Goal: Information Seeking & Learning: Learn about a topic

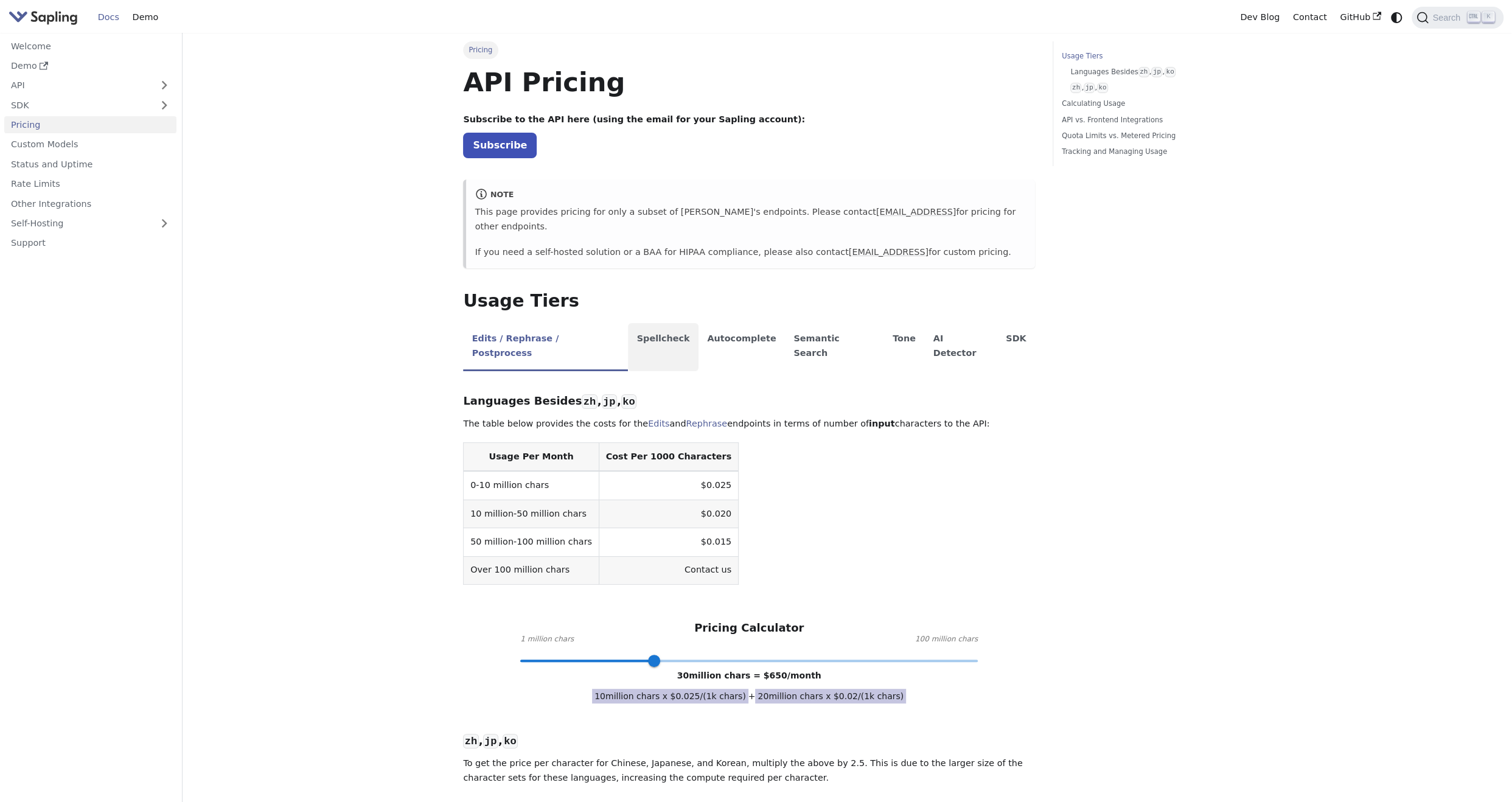
click at [650, 323] on li "Spellcheck" at bounding box center [664, 347] width 71 height 48
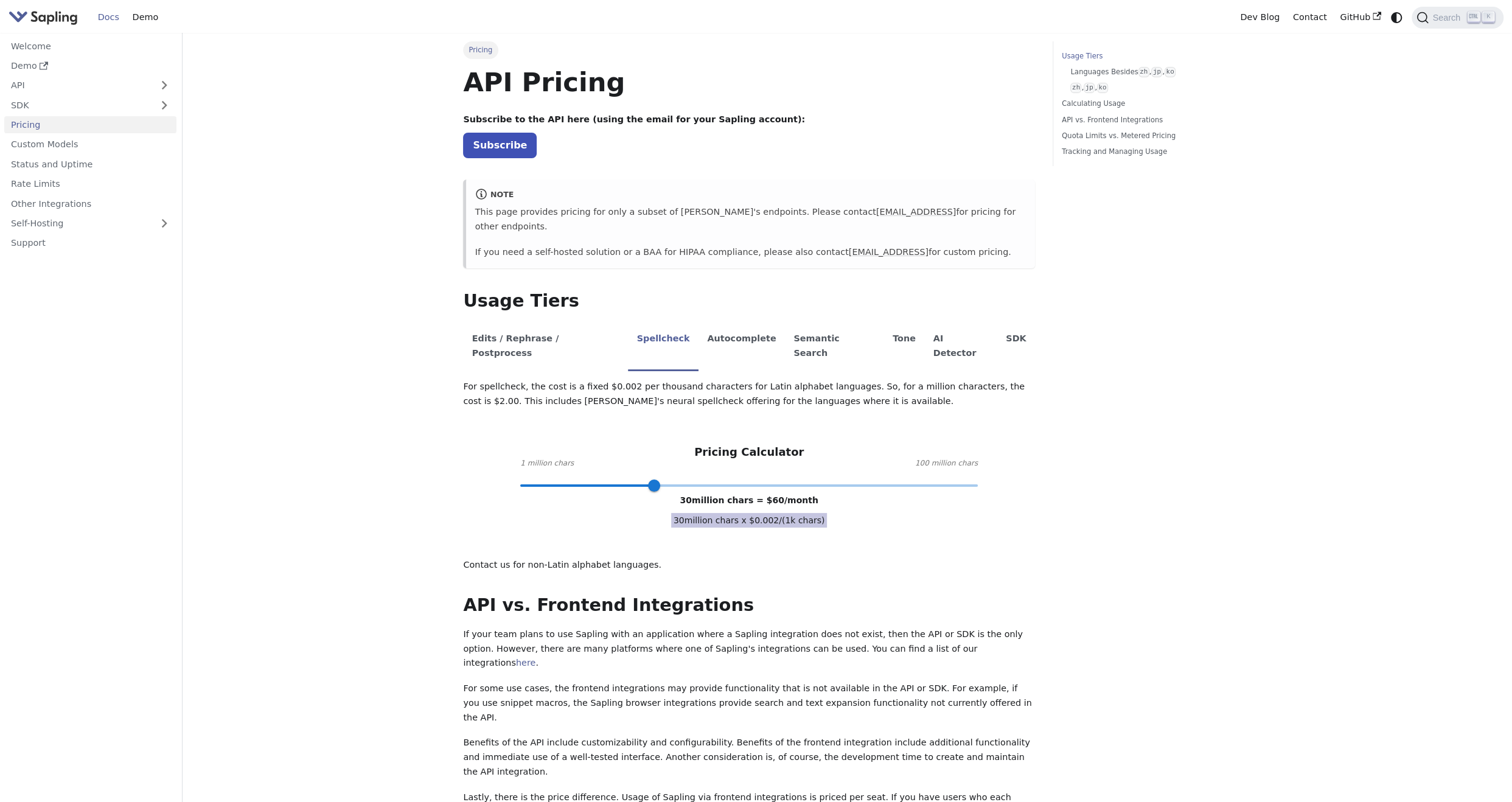
click at [561, 477] on span at bounding box center [749, 485] width 458 height 16
type input "3"
click at [532, 477] on span at bounding box center [749, 485] width 458 height 16
click at [698, 325] on li "Autocomplete" at bounding box center [741, 347] width 86 height 48
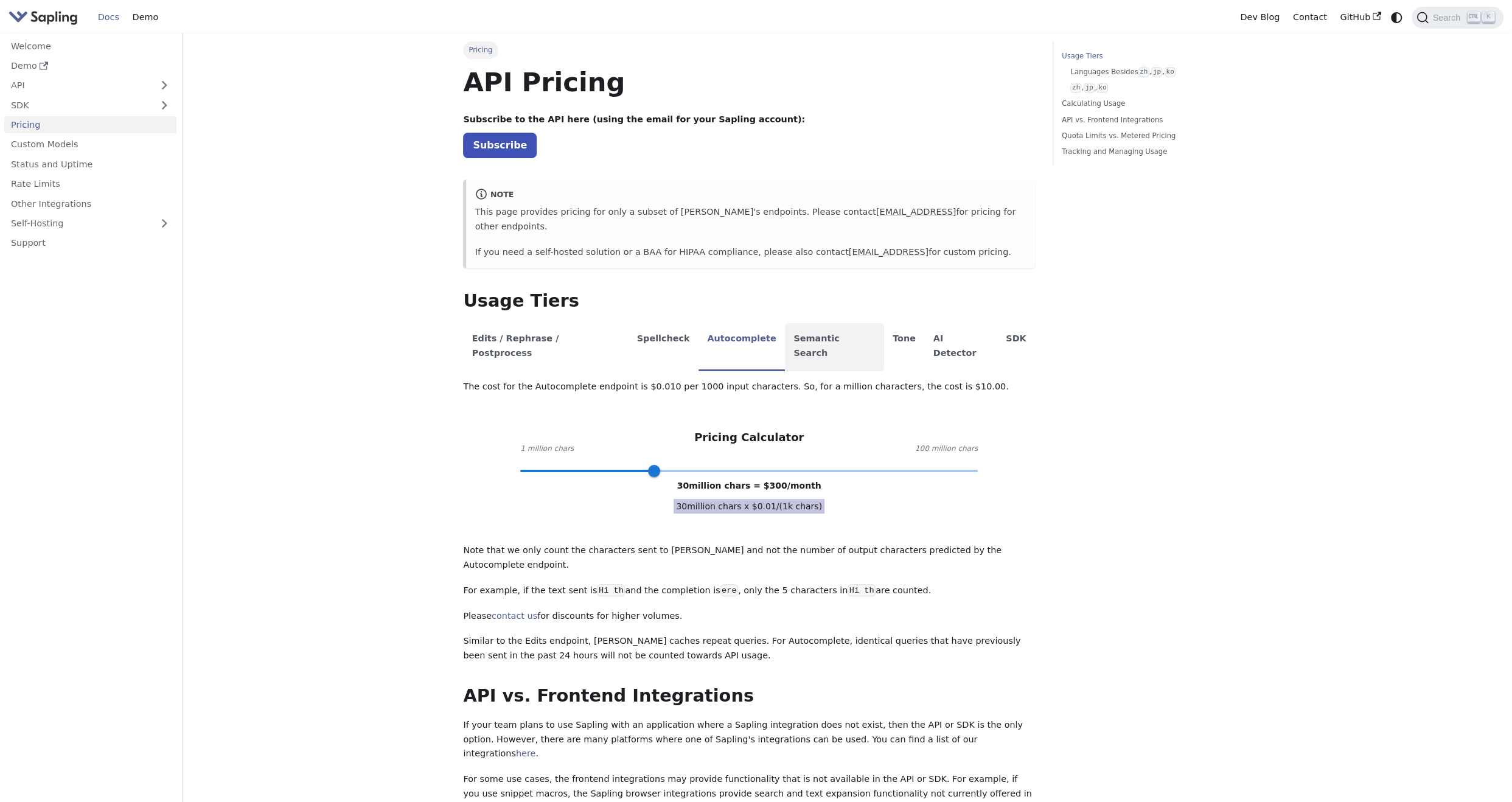
click at [785, 323] on li "Semantic Search" at bounding box center [835, 347] width 99 height 48
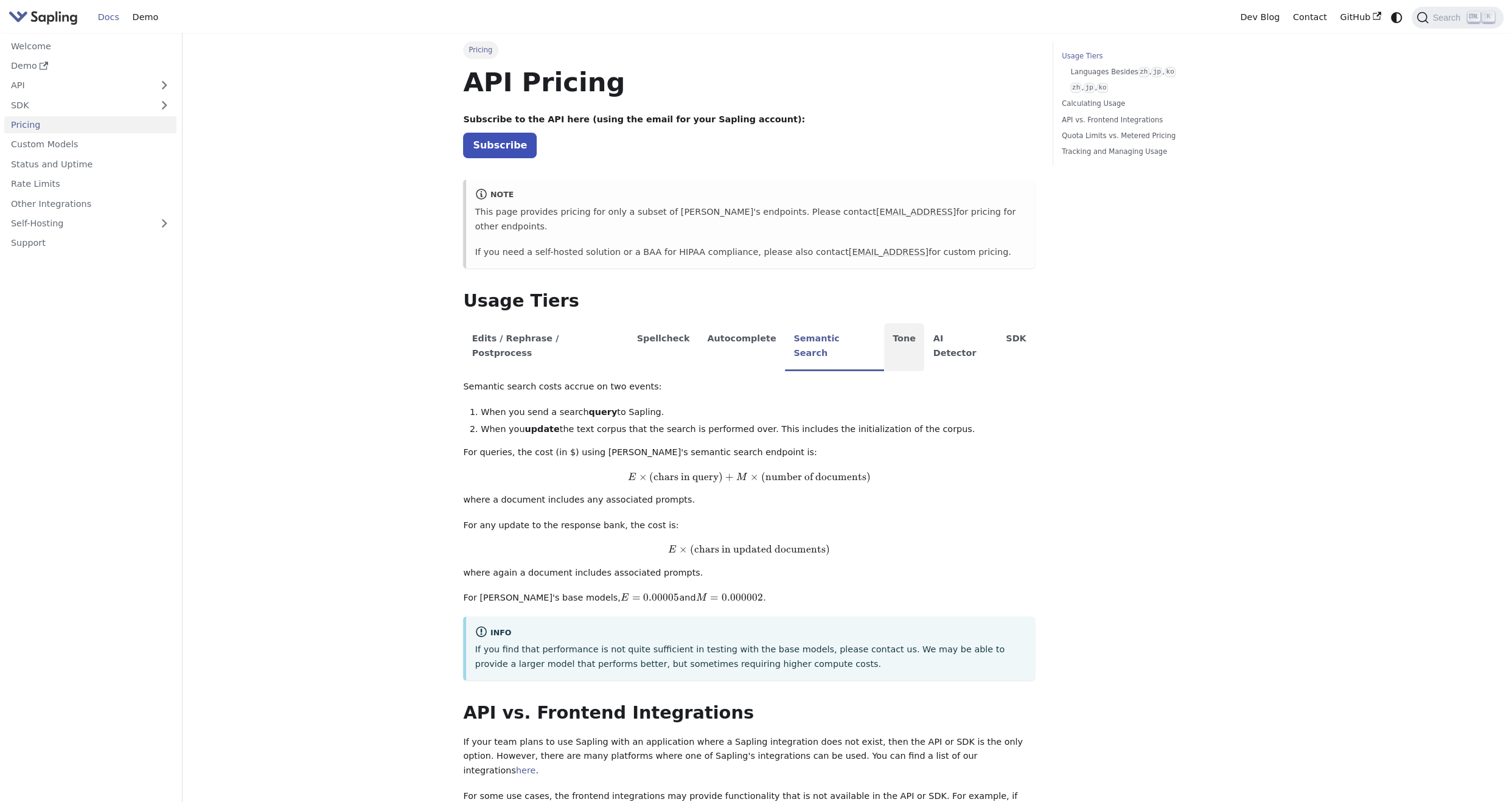
click at [884, 325] on li "Tone" at bounding box center [904, 347] width 41 height 48
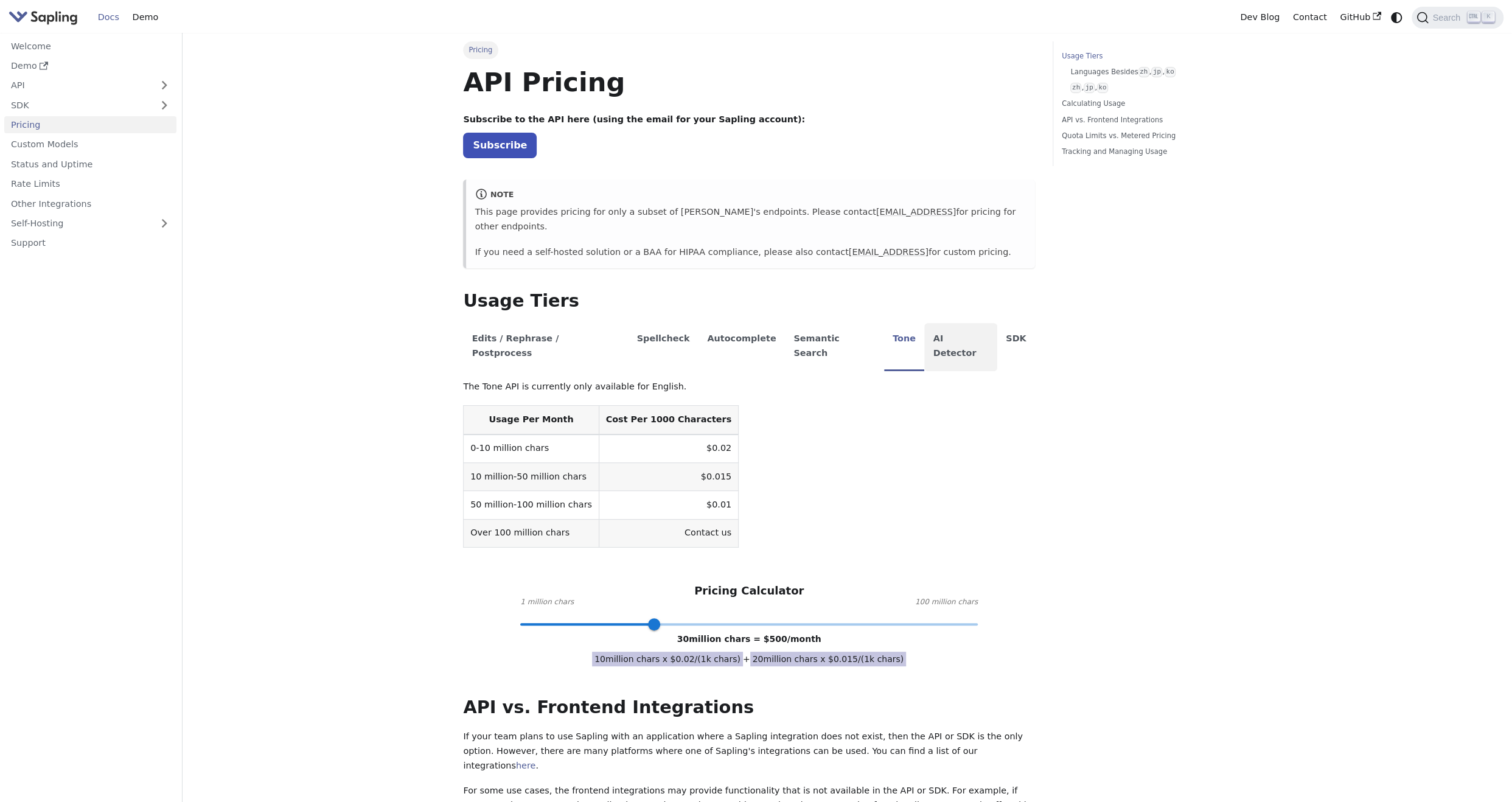
click at [924, 323] on li "AI Detector" at bounding box center [960, 347] width 73 height 48
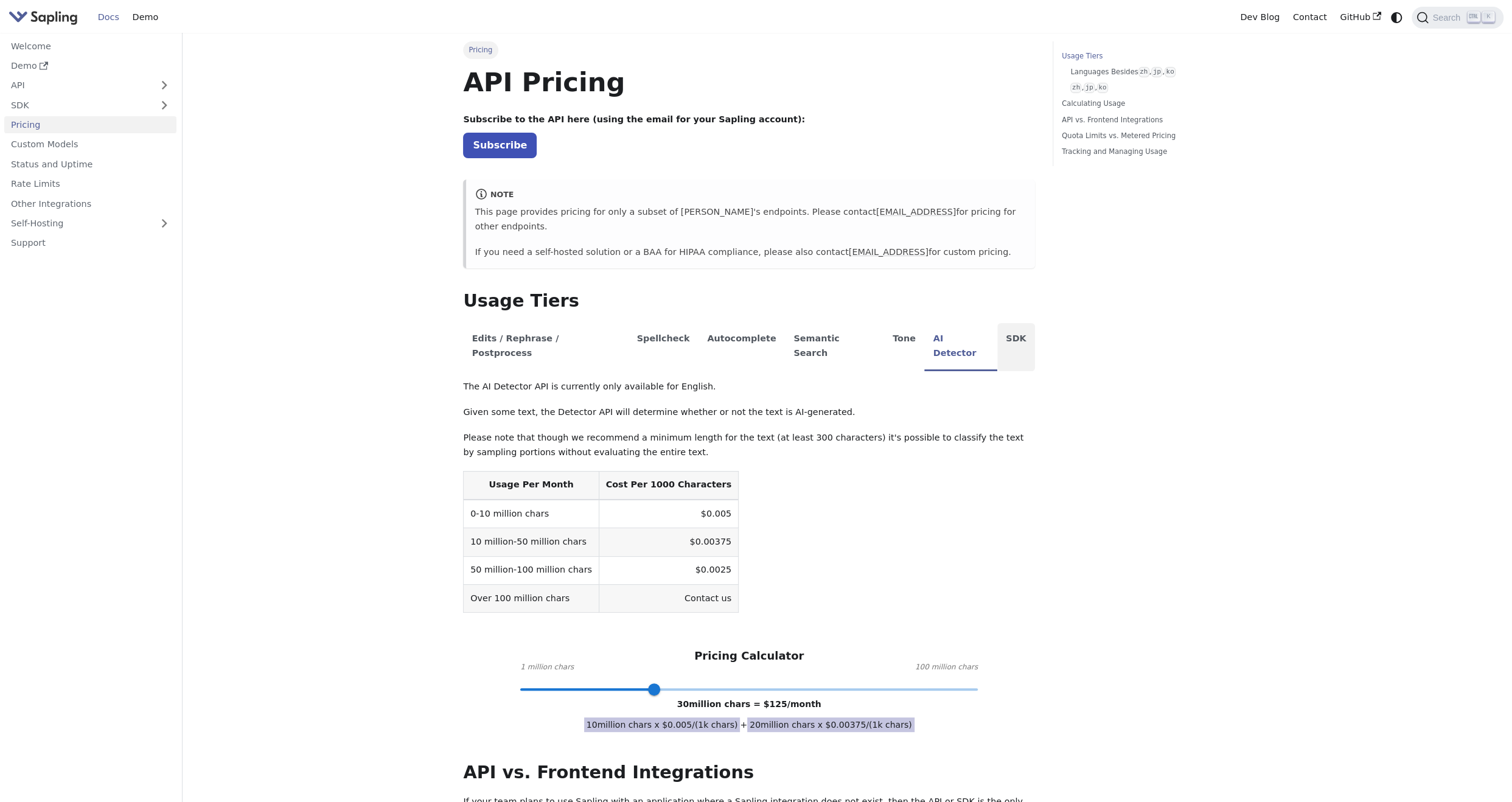
click at [997, 323] on li "SDK" at bounding box center [1016, 347] width 38 height 48
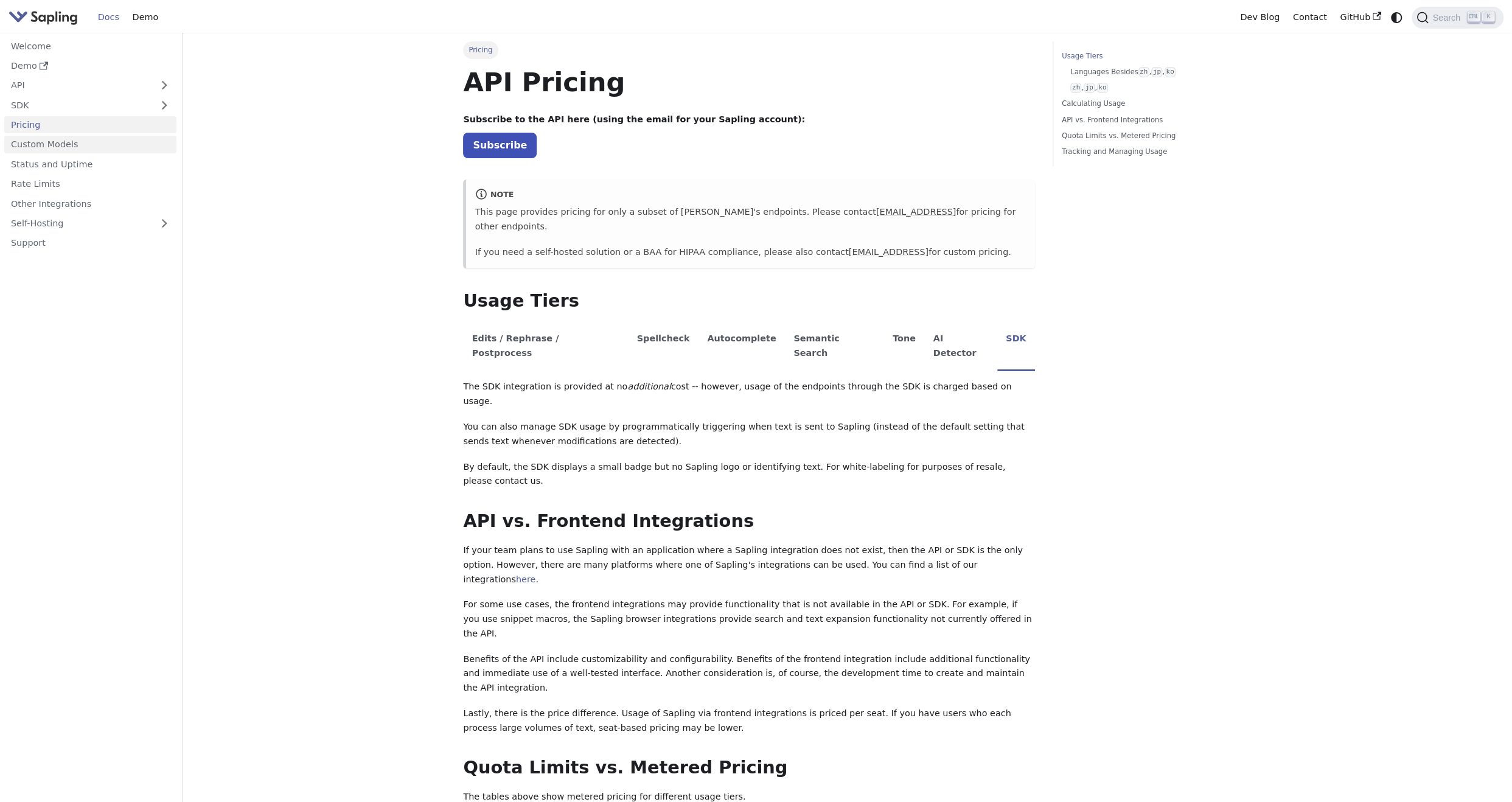
click at [40, 142] on link "Custom Models" at bounding box center [90, 144] width 172 height 17
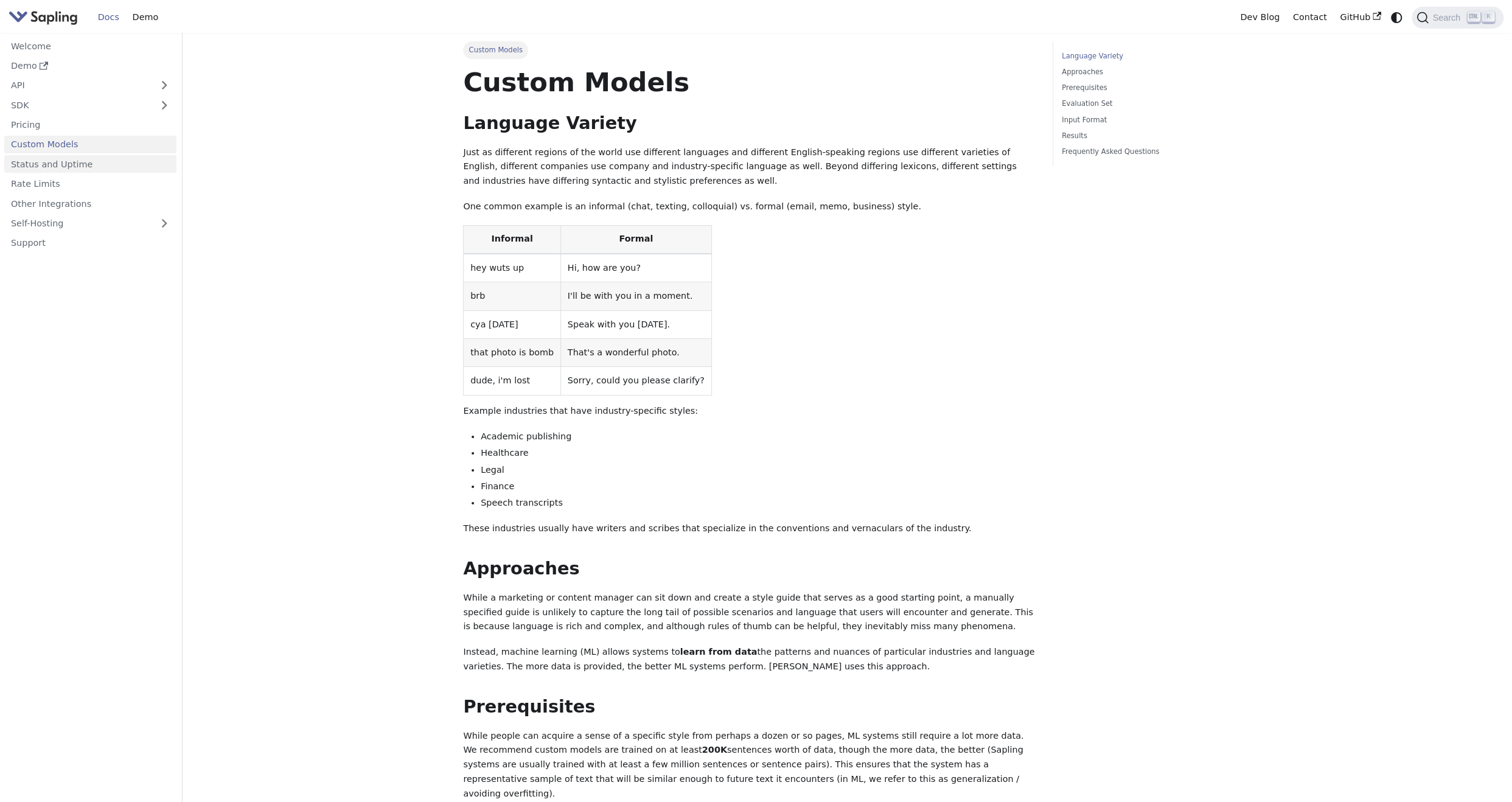
click at [47, 162] on link "Status and Uptime" at bounding box center [90, 163] width 172 height 17
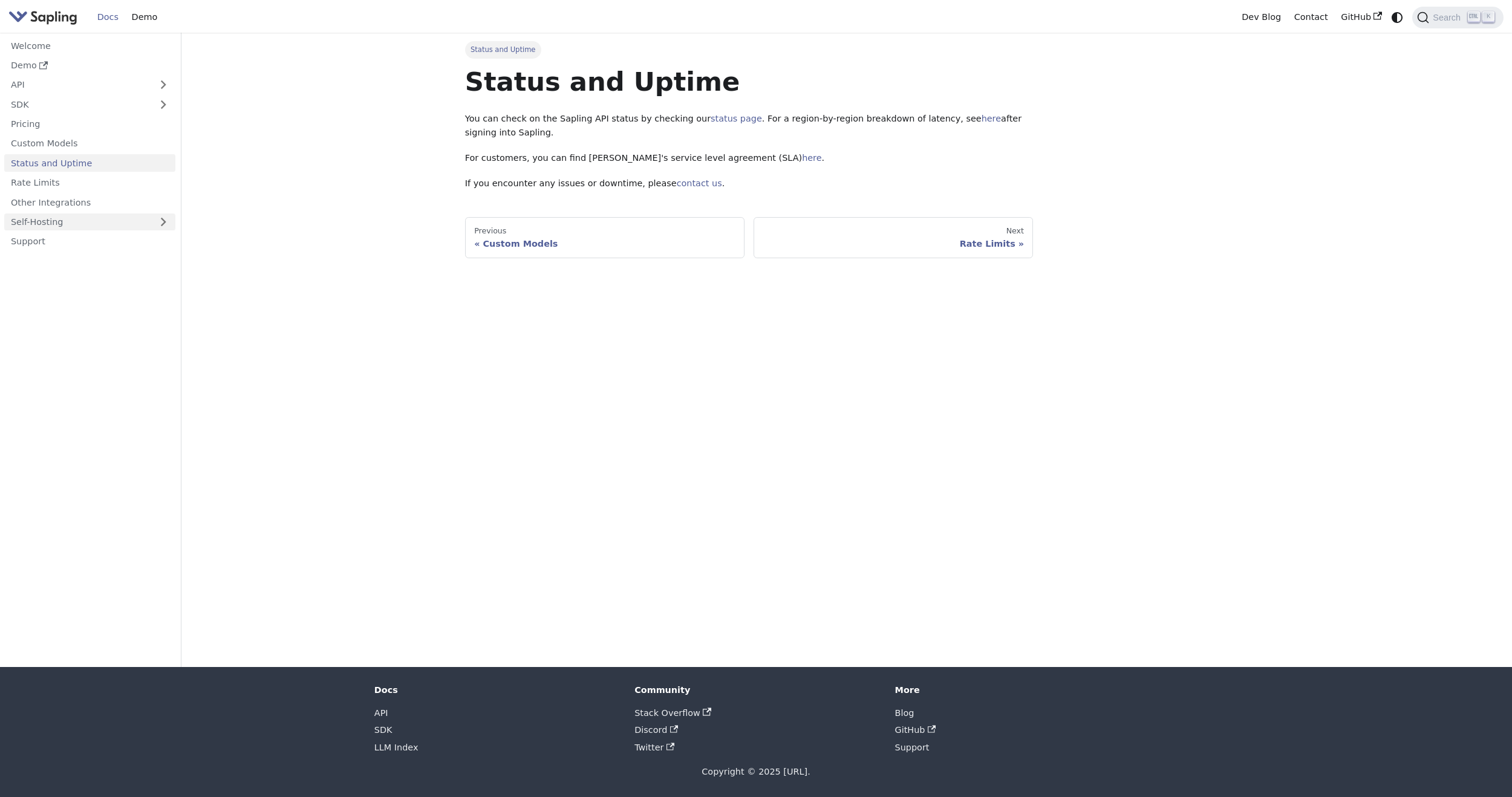
click at [53, 220] on link "Self-Hosting" at bounding box center [90, 222] width 171 height 17
click at [46, 240] on link "Overview" at bounding box center [93, 241] width 164 height 17
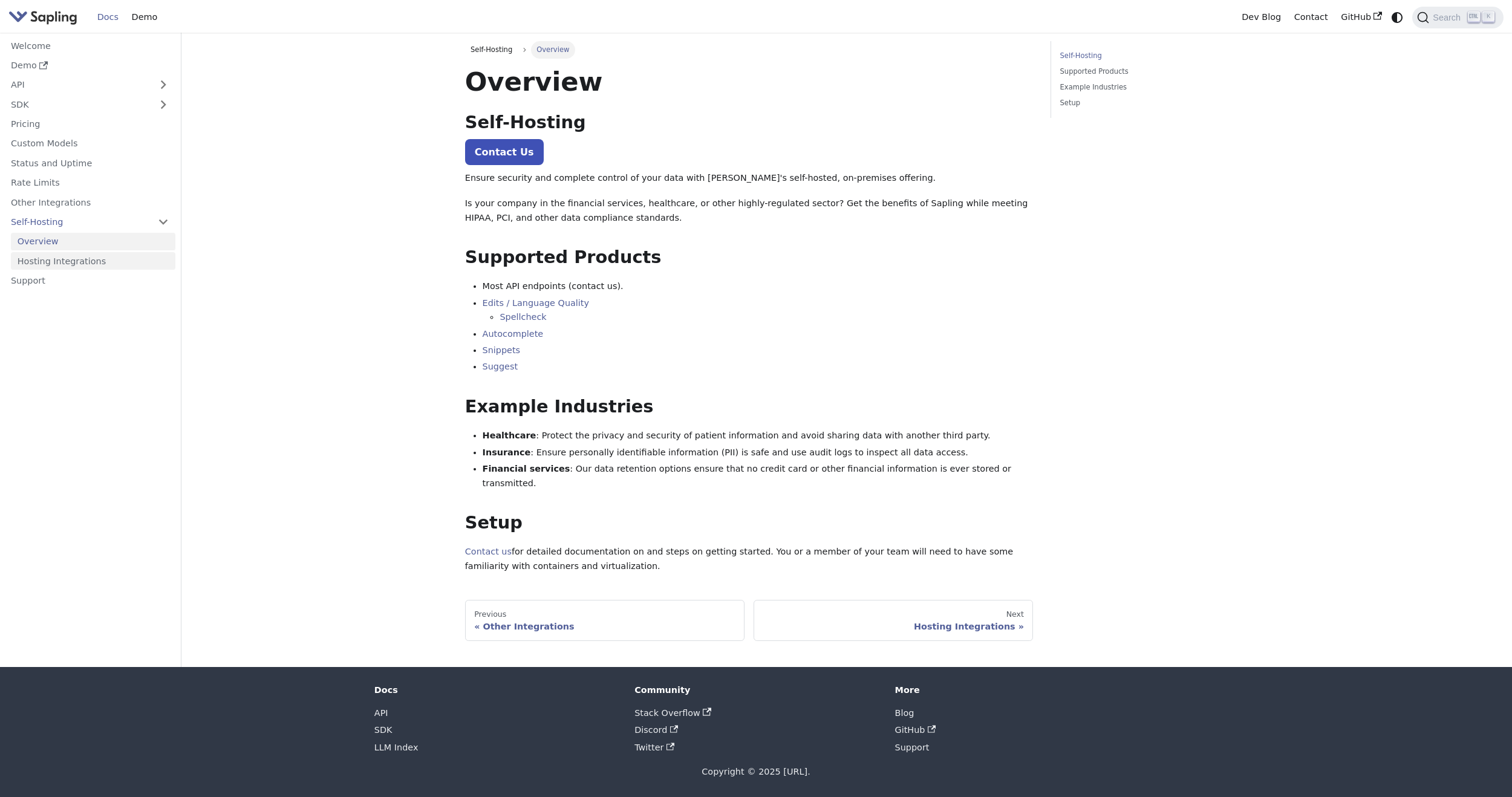
click at [68, 259] on link "Hosting Integrations" at bounding box center [93, 260] width 164 height 17
